Goal: Transaction & Acquisition: Purchase product/service

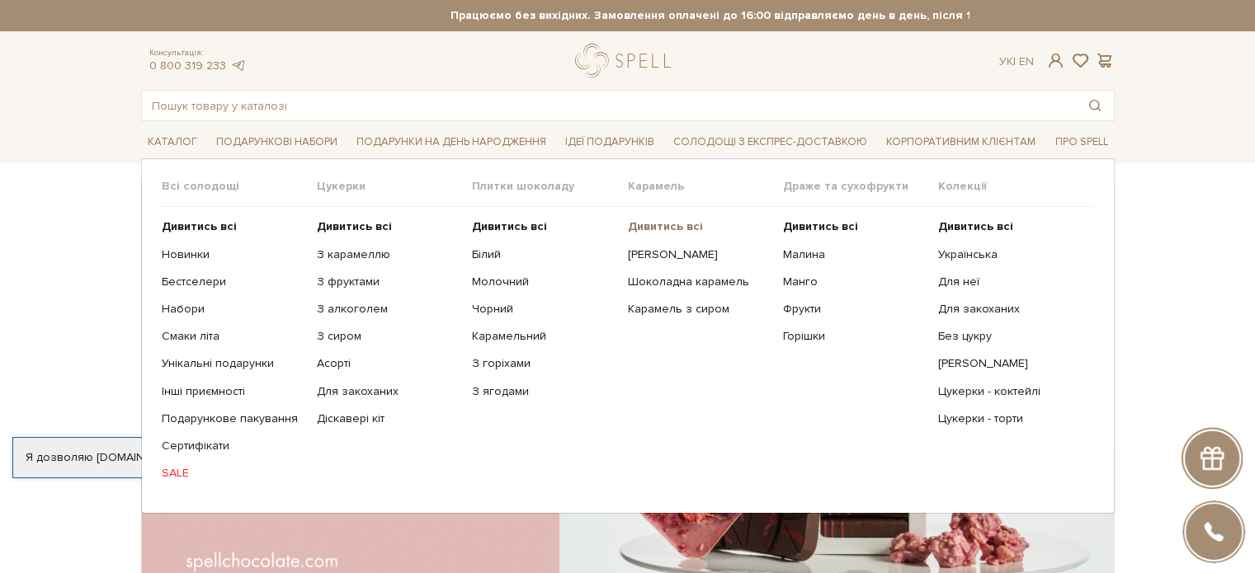
click at [663, 226] on b "Дивитись всі" at bounding box center [664, 226] width 75 height 14
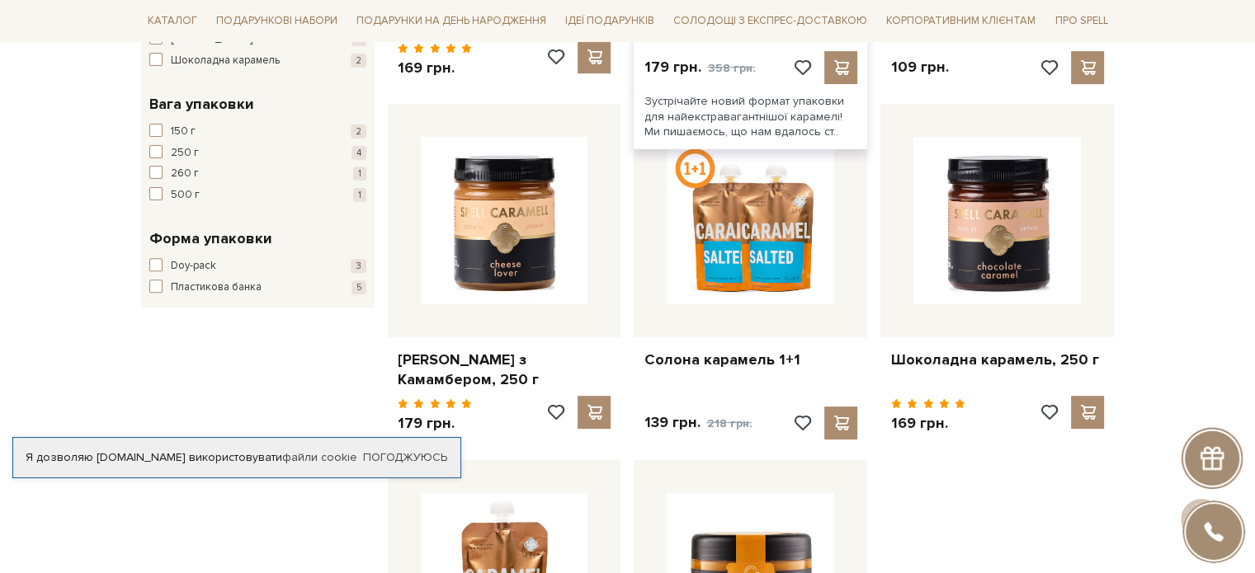
scroll to position [577, 0]
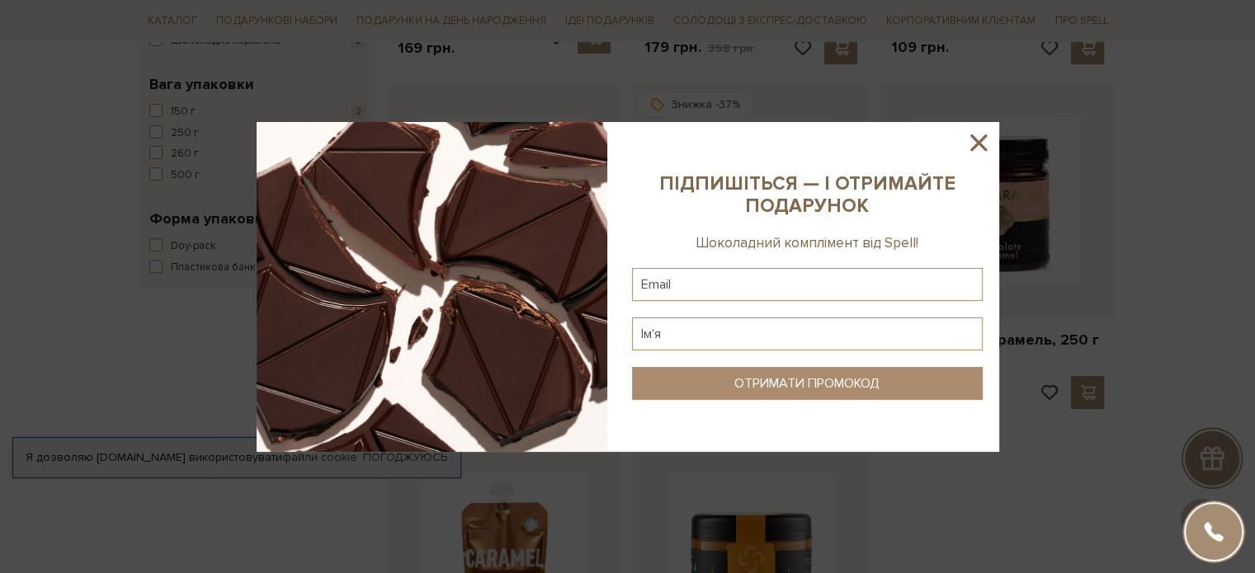
click at [983, 142] on icon at bounding box center [978, 143] width 28 height 28
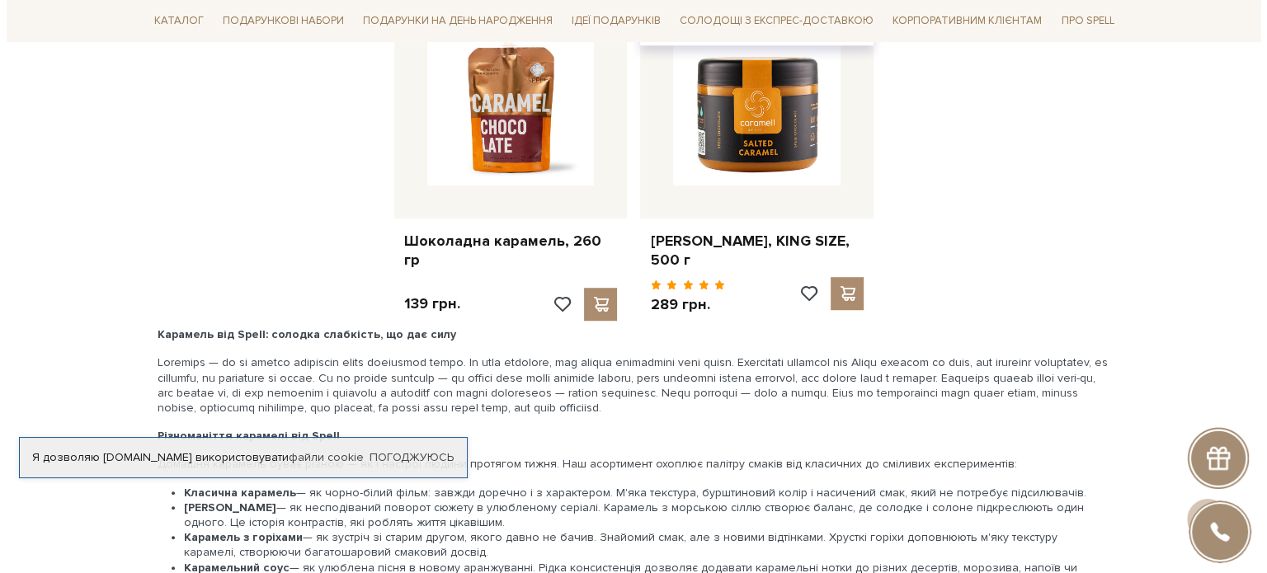
scroll to position [1072, 0]
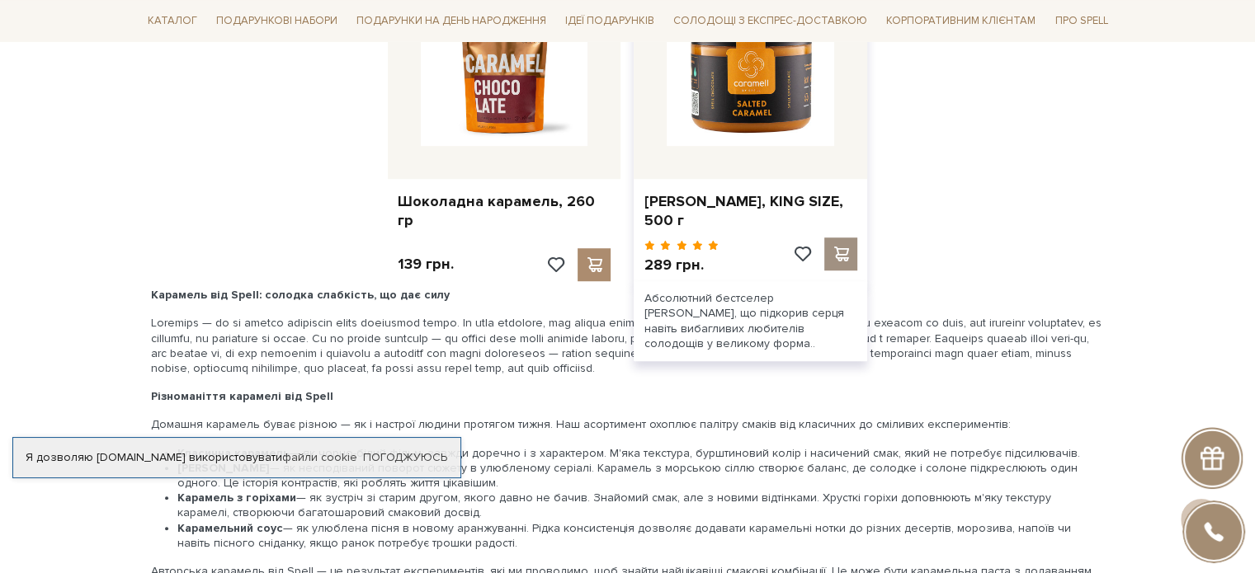
click at [839, 247] on span at bounding box center [841, 254] width 21 height 15
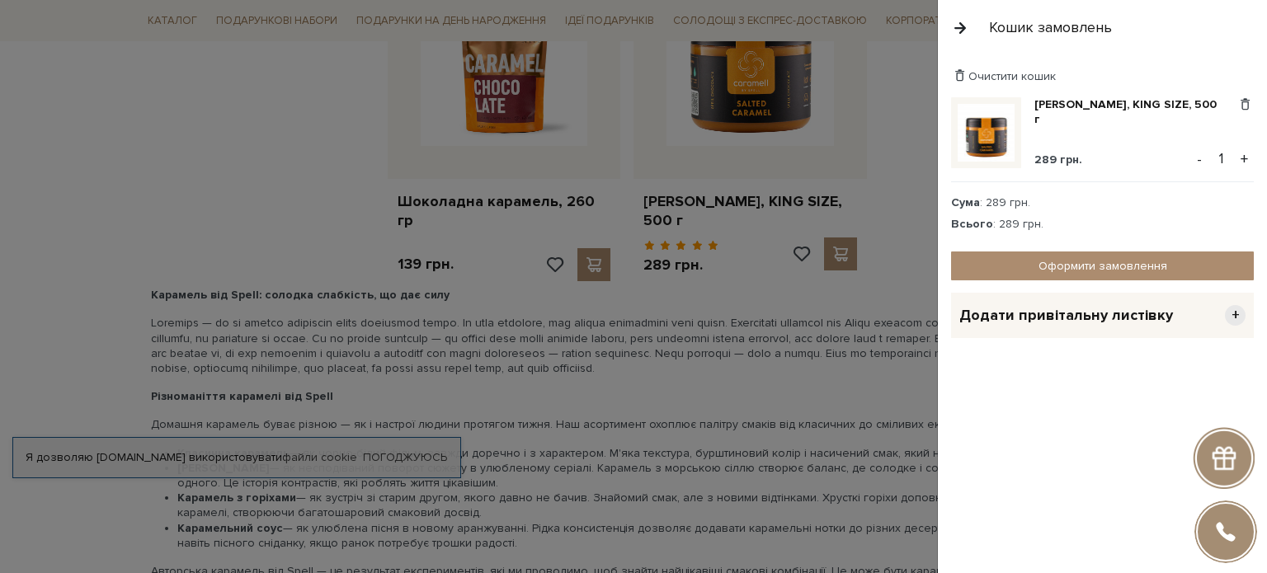
click at [1244, 158] on button "+" at bounding box center [1244, 159] width 19 height 25
click at [1056, 263] on link "Оформити замовлення" at bounding box center [1102, 266] width 303 height 29
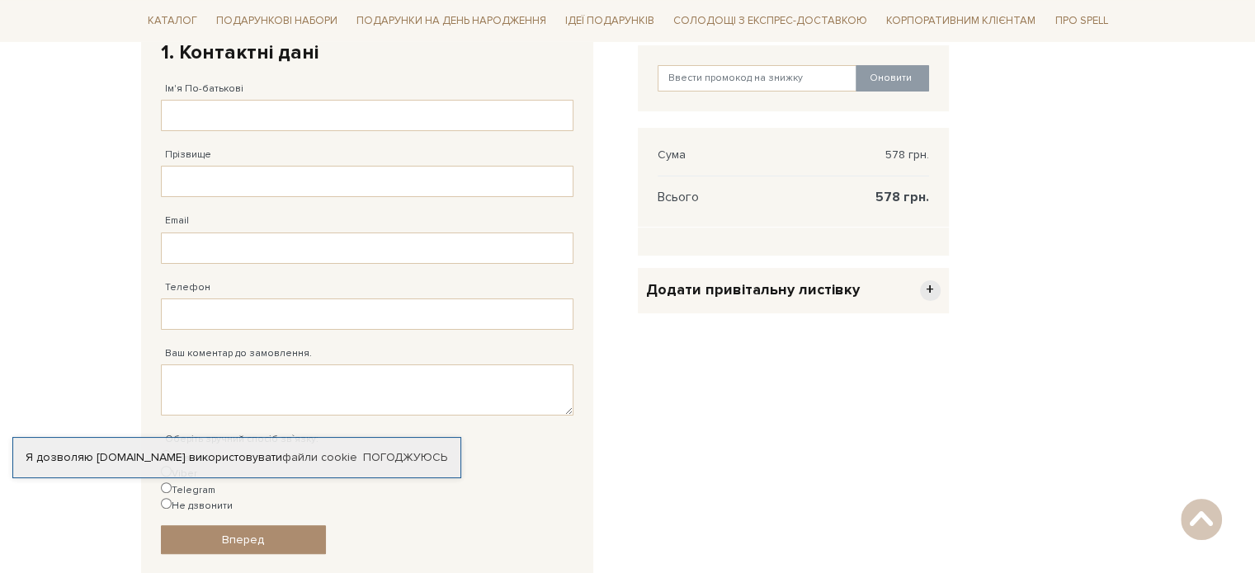
scroll to position [82, 0]
